Goal: Browse casually: Explore the website without a specific task or goal

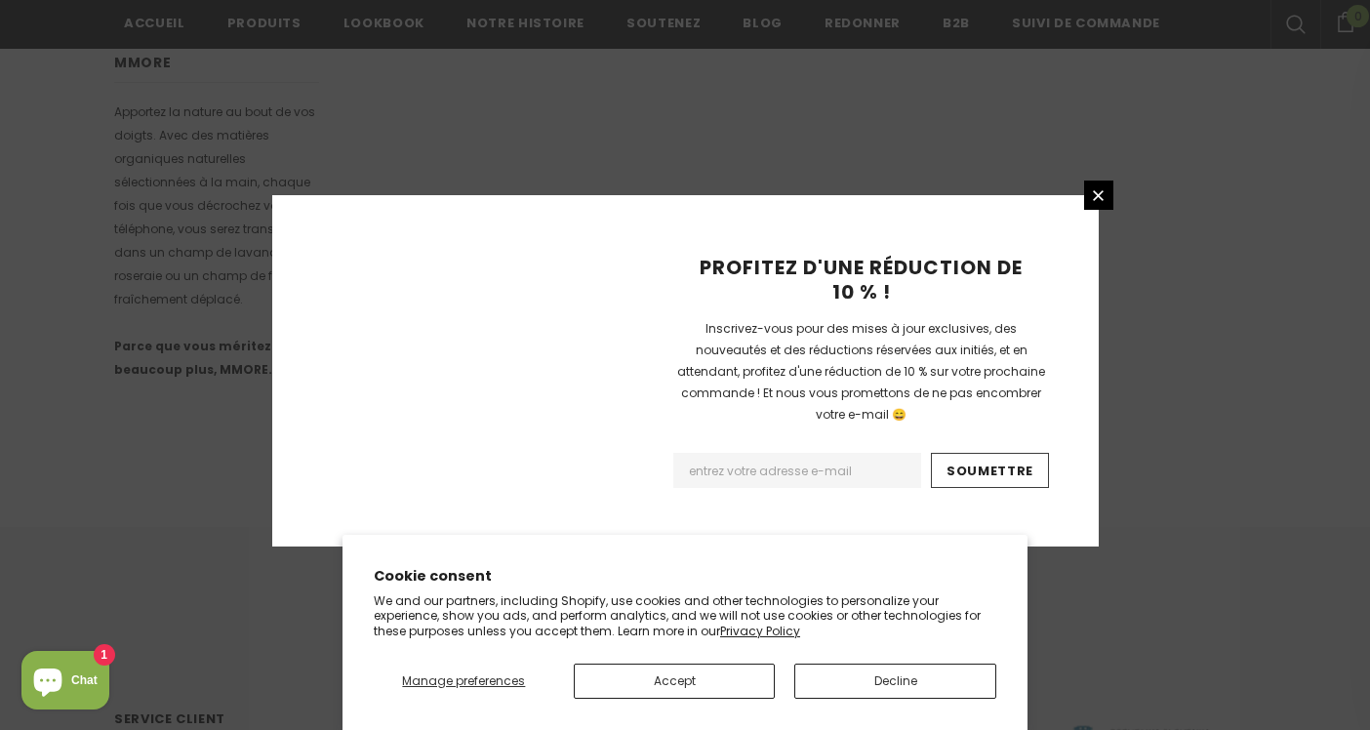
scroll to position [1317, 0]
